Goal: Transaction & Acquisition: Purchase product/service

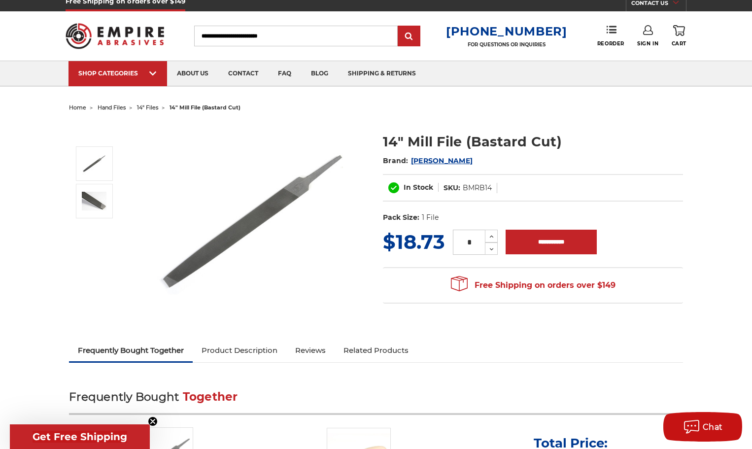
scroll to position [1, 0]
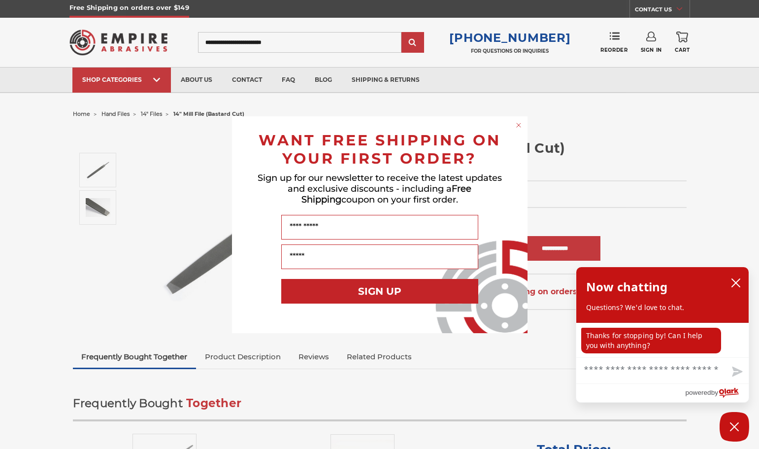
click at [522, 126] on circle "Close dialog" at bounding box center [518, 124] width 9 height 9
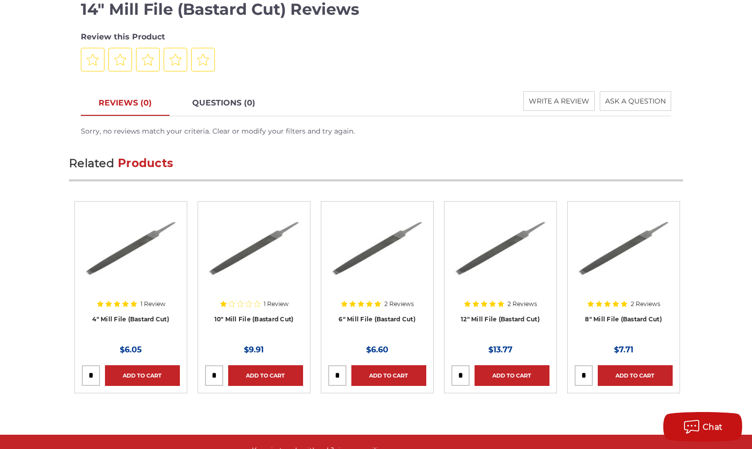
scroll to position [1024, 0]
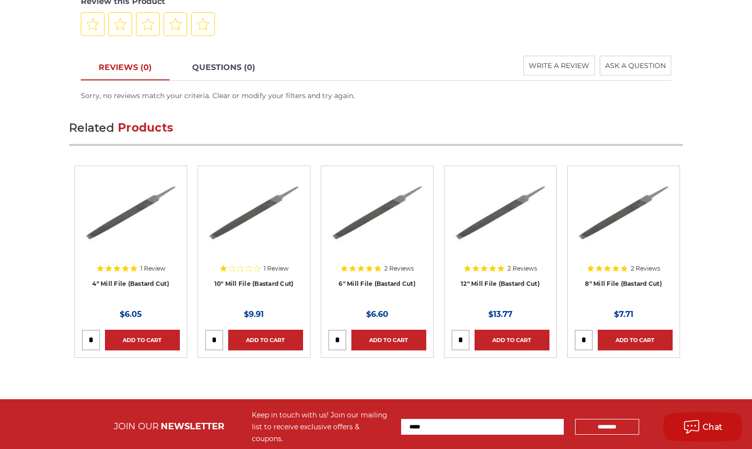
click at [612, 283] on div at bounding box center [622, 234] width 94 height 123
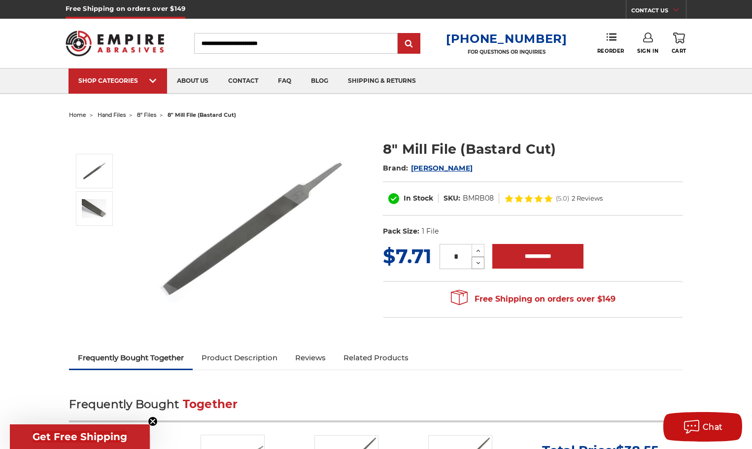
click at [478, 260] on icon at bounding box center [478, 263] width 7 height 9
click at [476, 249] on icon at bounding box center [478, 250] width 7 height 9
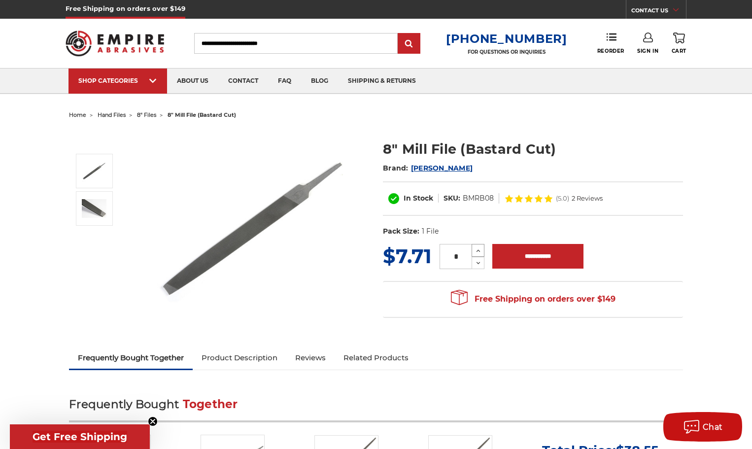
click at [476, 249] on icon at bounding box center [478, 250] width 7 height 9
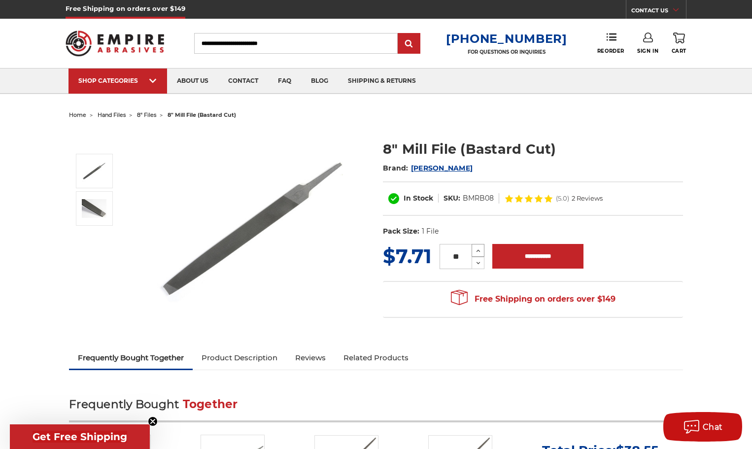
click at [476, 249] on icon at bounding box center [478, 250] width 7 height 9
click at [477, 259] on icon at bounding box center [478, 263] width 7 height 9
type input "**"
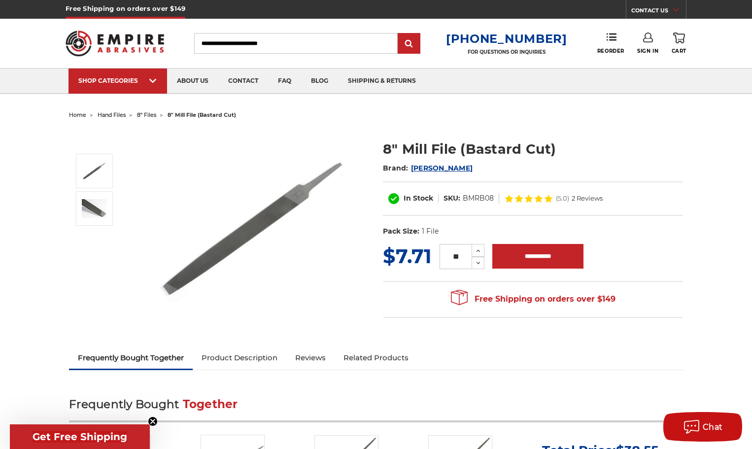
click at [429, 279] on section "MSRP: Was: Now: $7.71 (You save ) ** Increase Quantity:" at bounding box center [533, 282] width 314 height 81
click at [240, 356] on link "Product Description" at bounding box center [240, 358] width 94 height 22
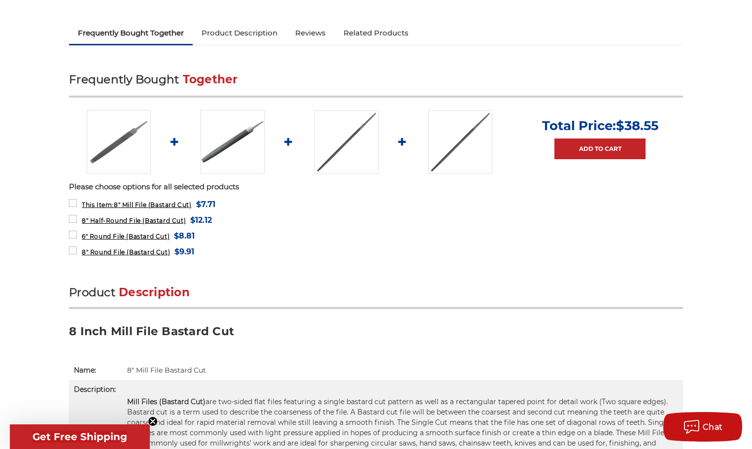
scroll to position [314, 0]
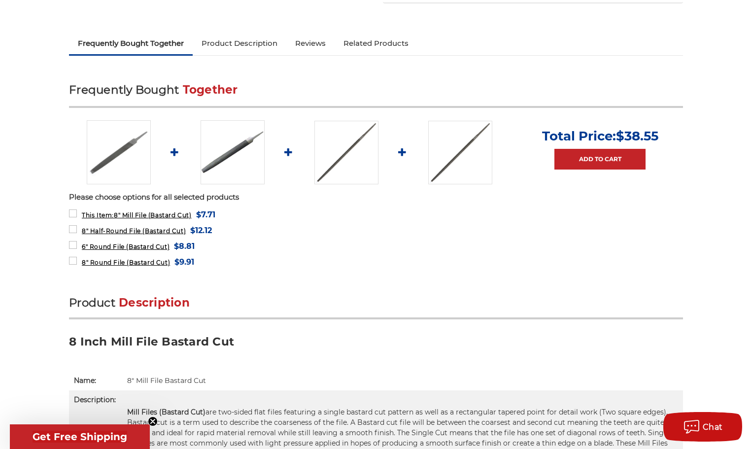
click at [239, 166] on img at bounding box center [233, 152] width 64 height 64
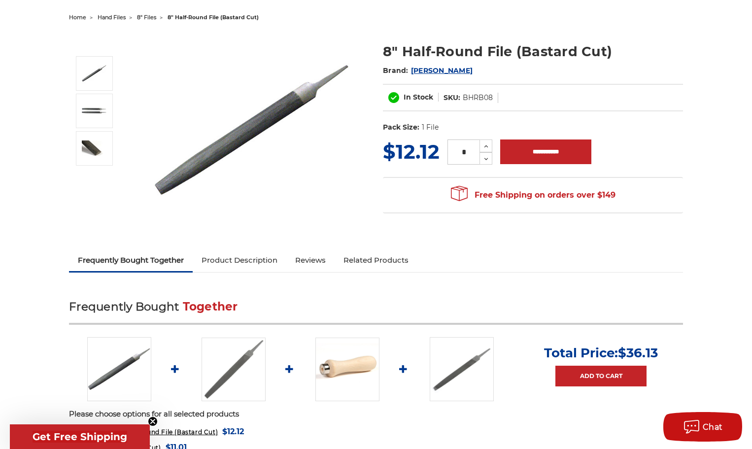
scroll to position [95, 0]
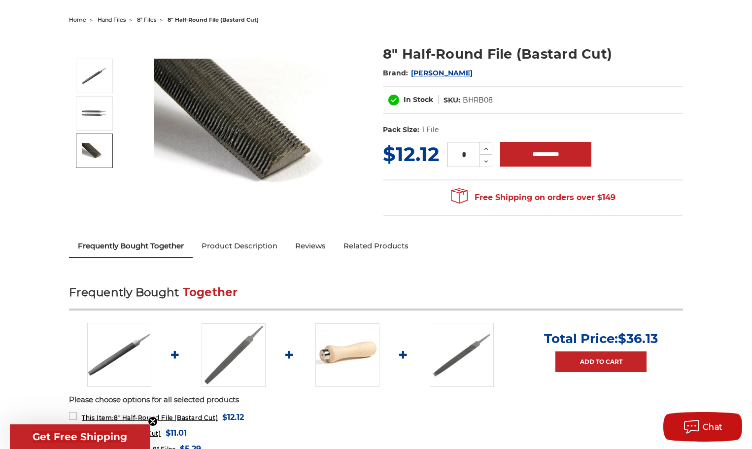
click at [94, 152] on img at bounding box center [94, 151] width 25 height 16
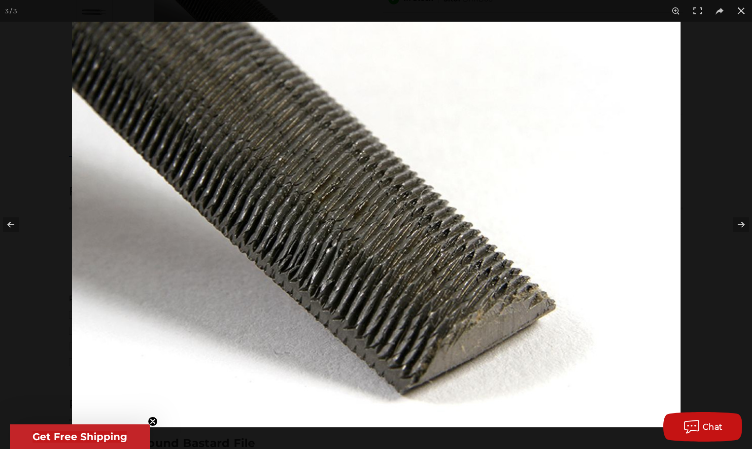
scroll to position [208, 0]
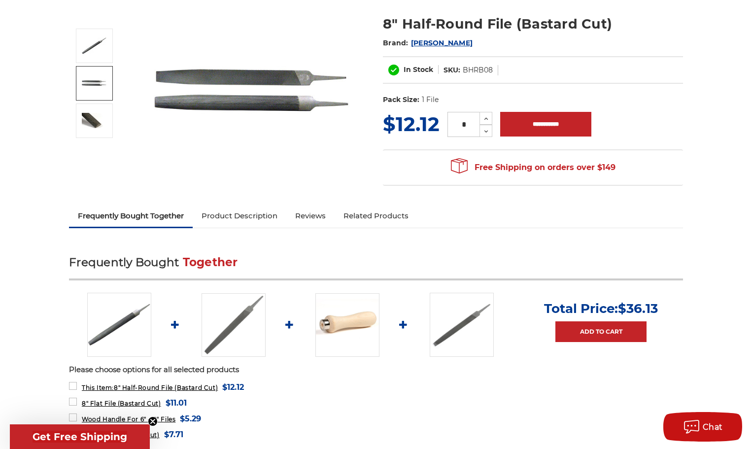
scroll to position [120, 0]
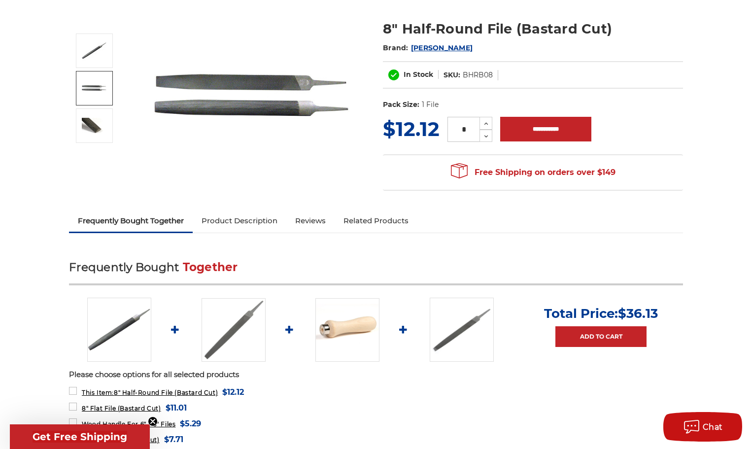
click at [85, 89] on img at bounding box center [94, 88] width 25 height 16
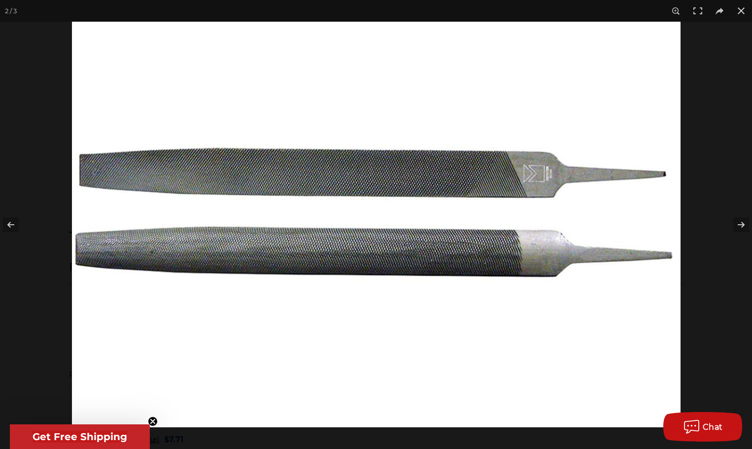
click at [357, 182] on img at bounding box center [376, 225] width 609 height 406
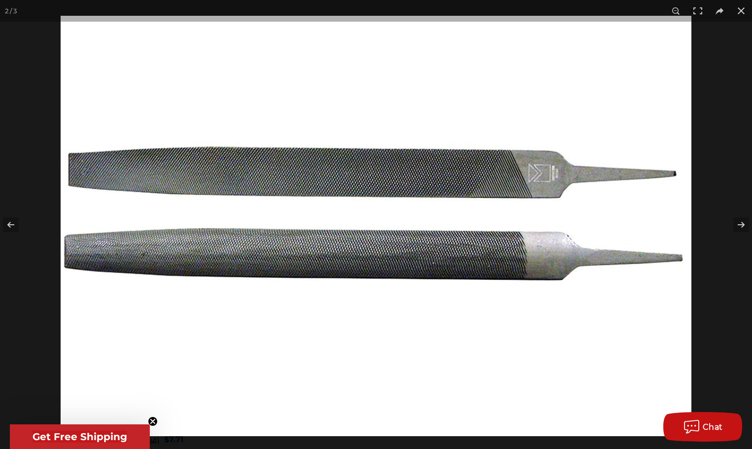
click at [357, 182] on img at bounding box center [376, 226] width 631 height 420
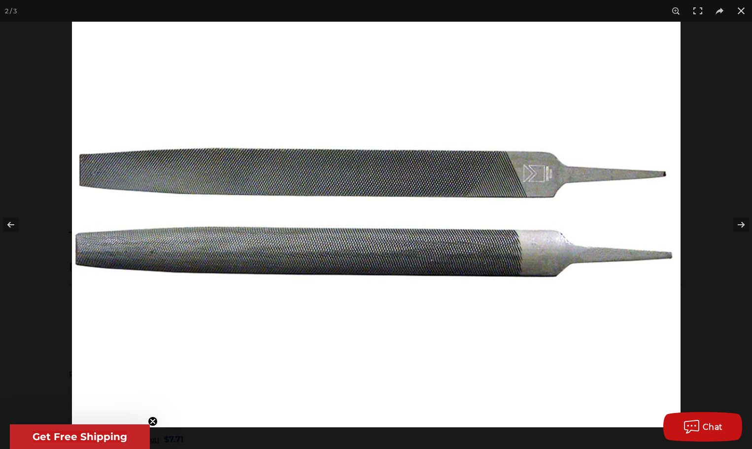
click at [357, 182] on img at bounding box center [376, 225] width 609 height 406
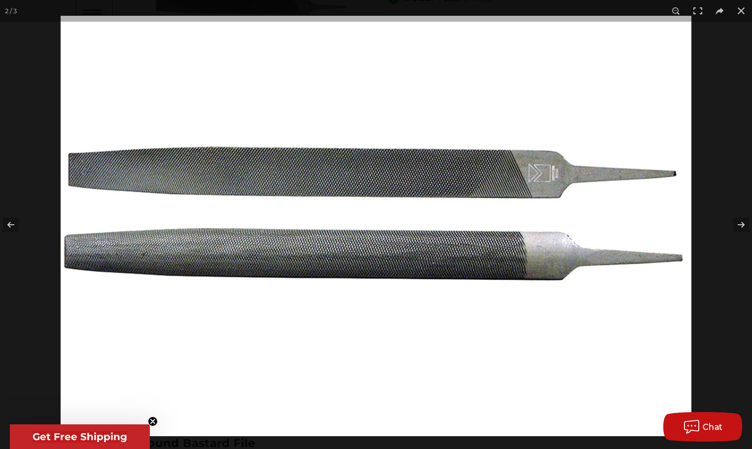
scroll to position [201, 0]
click at [471, 263] on img at bounding box center [376, 226] width 631 height 420
